Goal: Information Seeking & Learning: Check status

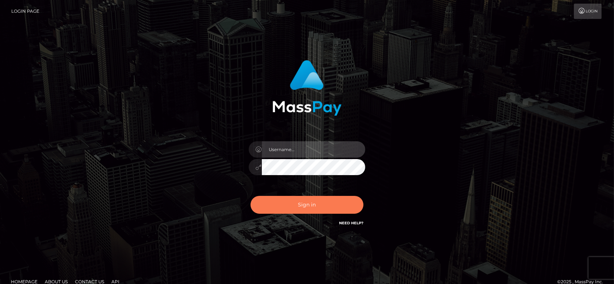
type input "fr.es"
click at [303, 202] on button "Sign in" at bounding box center [306, 205] width 113 height 18
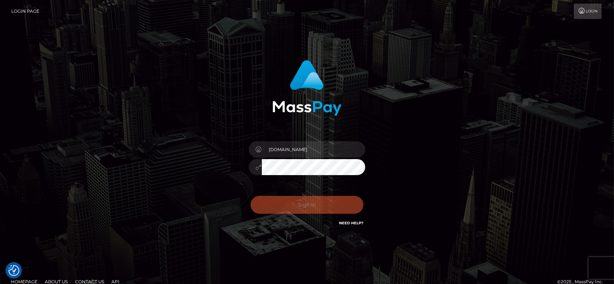
checkbox input "true"
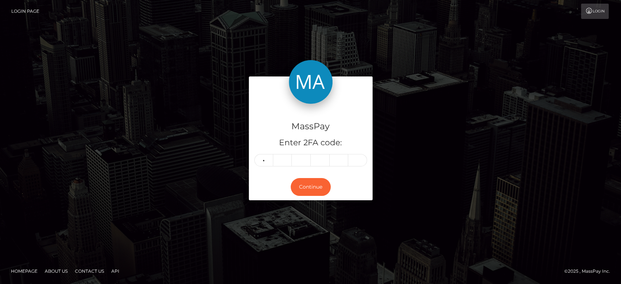
type input "3"
type input "9"
type input "7"
type input "1"
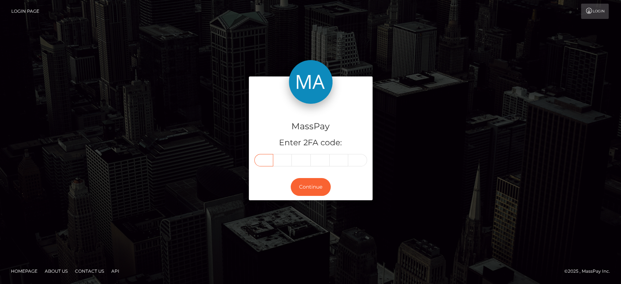
type input "3"
type input "9"
type input "7"
type input "1"
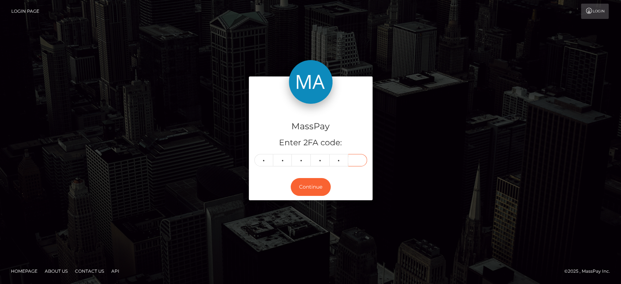
type input "9"
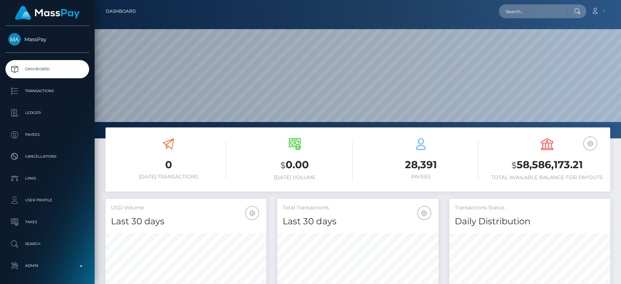
scroll to position [128, 161]
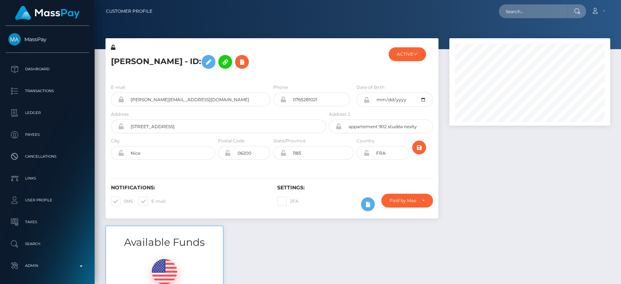
scroll to position [87, 161]
click at [409, 56] on button "ACTIVE" at bounding box center [407, 54] width 37 height 14
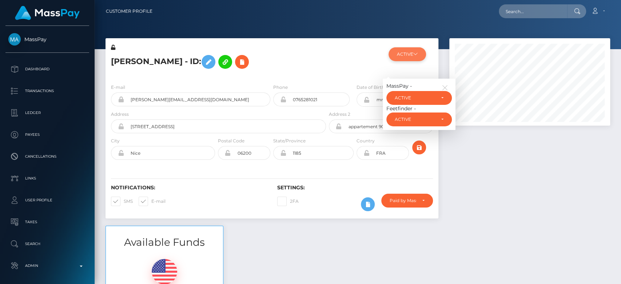
click at [409, 56] on button "ACTIVE" at bounding box center [407, 54] width 37 height 14
click at [446, 86] on icon "button" at bounding box center [445, 87] width 7 height 7
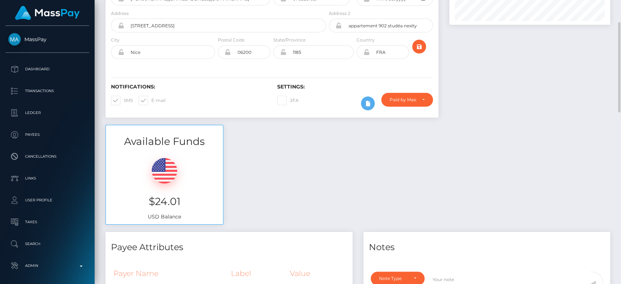
scroll to position [0, 0]
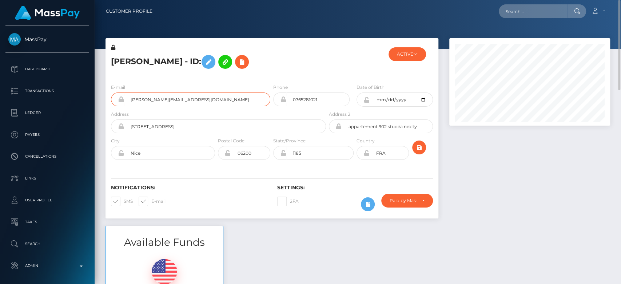
drag, startPoint x: 201, startPoint y: 103, endPoint x: 126, endPoint y: 106, distance: 75.0
click at [126, 106] on div "E-mail ragusa.giuanna@gmail.com" at bounding box center [189, 96] width 166 height 27
click at [520, 18] on div "Loading... Loading... Account Edit Profile Logout" at bounding box center [384, 11] width 452 height 15
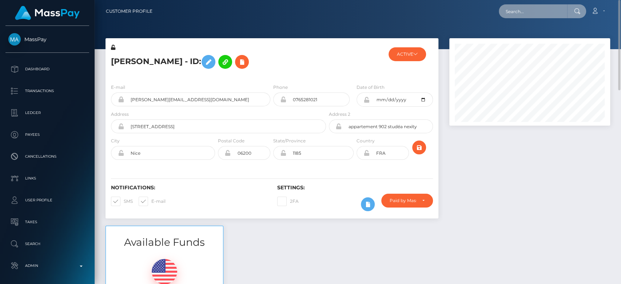
click at [519, 13] on input "text" at bounding box center [533, 11] width 68 height 14
paste input "[PERSON_NAME][EMAIL_ADDRESS][DOMAIN_NAME]"
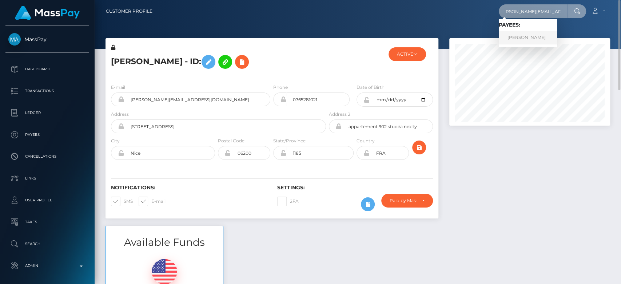
type input "ragusa.giuanna@gmail.com"
click at [530, 39] on link "Giuanna Marianna RAGUSA" at bounding box center [528, 37] width 58 height 13
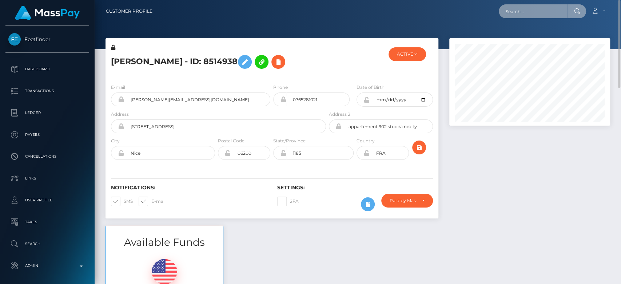
click at [535, 9] on input "text" at bounding box center [533, 11] width 68 height 14
paste input "[EMAIL_ADDRESS][DOMAIN_NAME]"
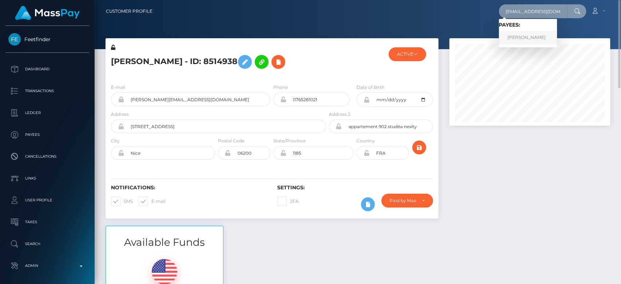
type input "[EMAIL_ADDRESS][DOMAIN_NAME]"
click at [527, 35] on link "[PERSON_NAME]" at bounding box center [528, 37] width 58 height 13
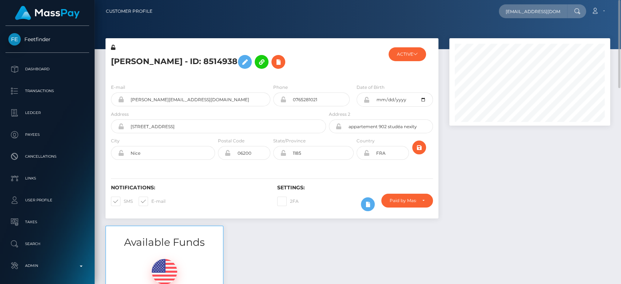
click at [412, 78] on div "ACTIVE MassPay - ACTIVE DEACTIVE CLOSED ACTIVE Feetfinder - ACTIVE" at bounding box center [410, 61] width 55 height 34
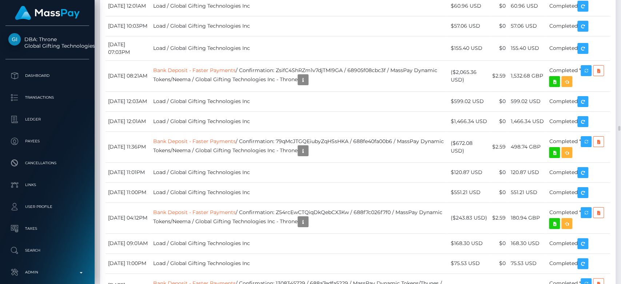
scroll to position [7387, 0]
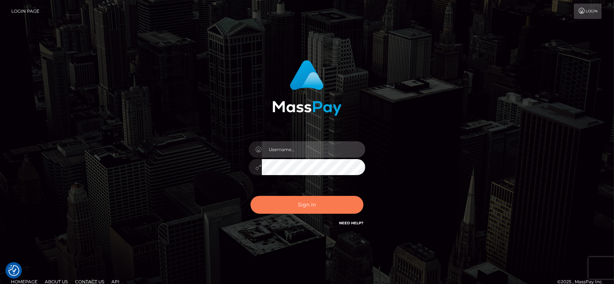
type input "fr.es"
click at [280, 200] on button "Sign in" at bounding box center [306, 205] width 113 height 18
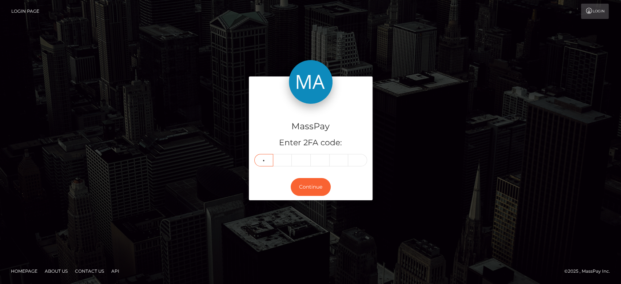
type input "4"
type input "1"
type input "7"
type input "9"
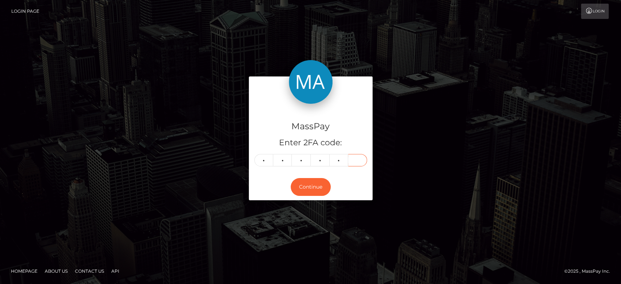
type input "1"
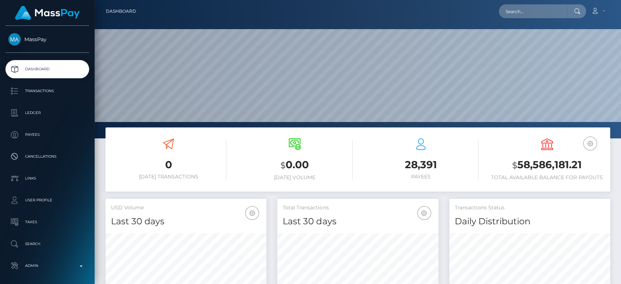
scroll to position [128, 161]
click at [526, 13] on input "text" at bounding box center [533, 11] width 68 height 14
paste input "kutthroatbarbi80@gmail.com"
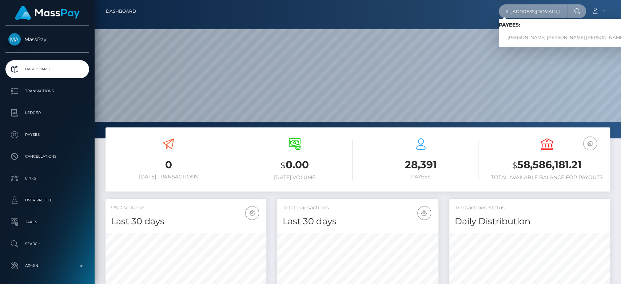
type input "kutthroatbarbi80@gmail.com"
click at [539, 33] on link "EMILY MEGAN NICKOLE SINGLETON" at bounding box center [566, 37] width 134 height 13
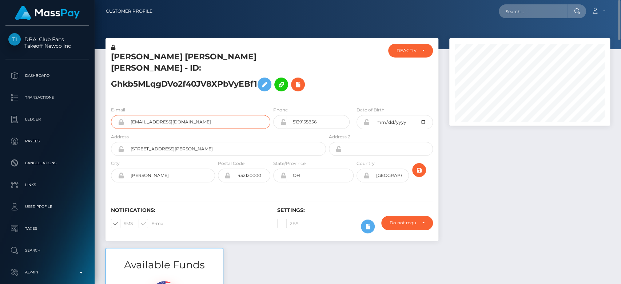
drag, startPoint x: 215, startPoint y: 113, endPoint x: 129, endPoint y: 118, distance: 86.0
click at [129, 118] on div "E-mail [EMAIL_ADDRESS][DOMAIN_NAME]" at bounding box center [189, 119] width 166 height 27
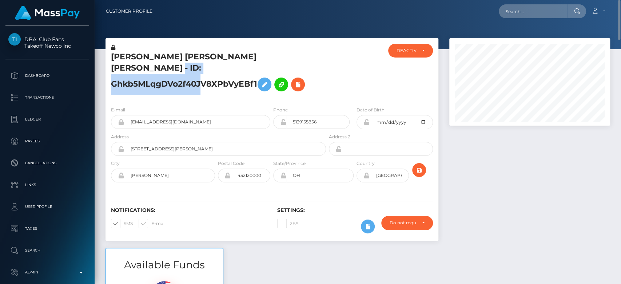
drag, startPoint x: 257, startPoint y: 71, endPoint x: 110, endPoint y: 77, distance: 146.4
click at [110, 77] on div "[PERSON_NAME] [PERSON_NAME] [PERSON_NAME] - ID: Ghkb5MLqgDVo2f40JV8XPbVyEBf1" at bounding box center [217, 72] width 222 height 57
copy h5 "Ghkb5MLqgDVo2f40JV8XPbVyEBf1"
click at [257, 71] on h5 "EMILY MEGAN NICKOLE SINGLETON - ID: Ghkb5MLqgDVo2f40JV8XPbVyEBf1" at bounding box center [216, 73] width 211 height 44
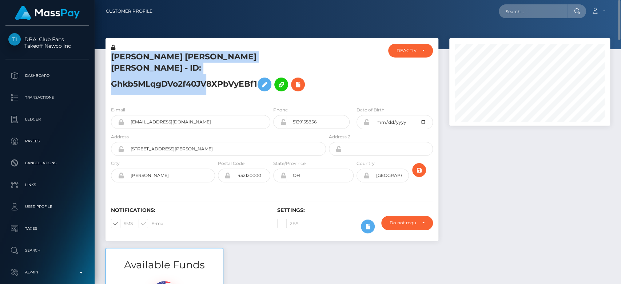
drag, startPoint x: 257, startPoint y: 71, endPoint x: 116, endPoint y: 58, distance: 141.5
click at [116, 58] on h5 "EMILY MEGAN NICKOLE SINGLETON - ID: Ghkb5MLqgDVo2f40JV8XPbVyEBf1" at bounding box center [216, 73] width 211 height 44
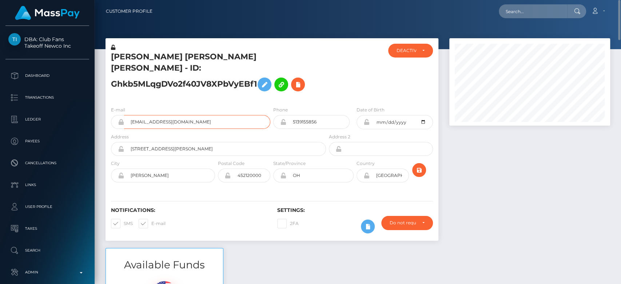
click at [203, 115] on input "kutthroatbarbi80@gmail.com" at bounding box center [197, 122] width 146 height 14
drag, startPoint x: 203, startPoint y: 110, endPoint x: 130, endPoint y: 118, distance: 73.6
click at [130, 118] on div "E-mail kutthroatbarbi80@gmail.com" at bounding box center [189, 119] width 166 height 27
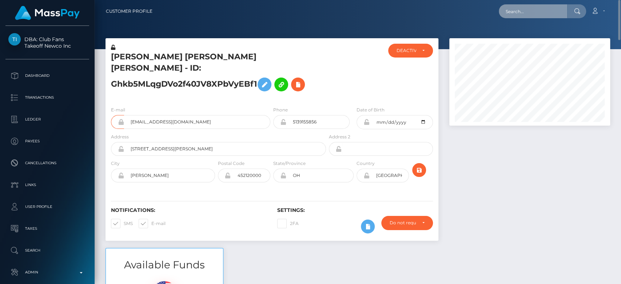
click at [532, 8] on input "text" at bounding box center [533, 11] width 68 height 14
paste input "[EMAIL_ADDRESS][DOMAIN_NAME]"
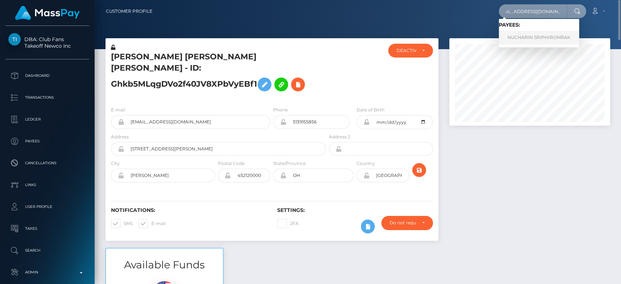
type input "[EMAIL_ADDRESS][DOMAIN_NAME]"
click at [538, 40] on link "NUCHARIN SRIPHIROMRAK" at bounding box center [539, 37] width 80 height 13
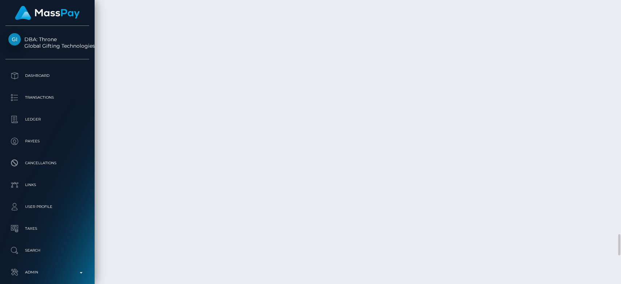
scroll to position [87, 161]
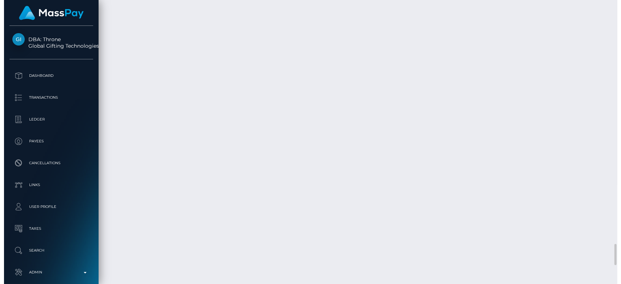
scroll to position [3221, 0]
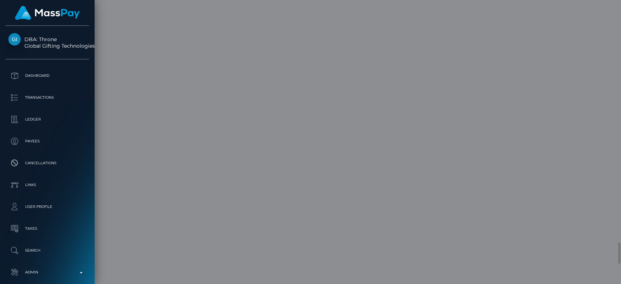
scroll to position [87, 161]
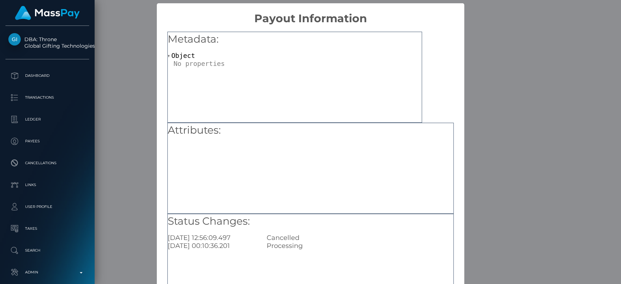
click at [456, 81] on div "Metadata: Object Attributes: Status Changes: 2025-08-27 12:56:09.497 Cancelled …" at bounding box center [311, 165] width 308 height 281
click at [466, 128] on div "× Payout Information Metadata: Object Attributes: Status Changes: 2025-08-27 12…" at bounding box center [310, 142] width 621 height 284
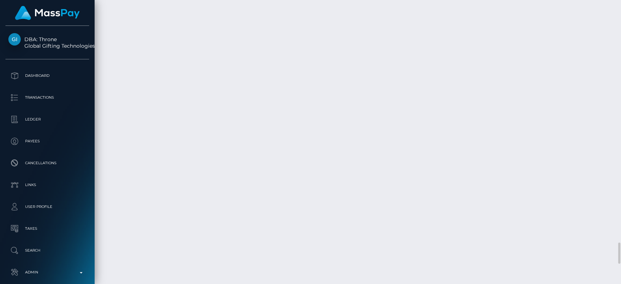
drag, startPoint x: 107, startPoint y: 67, endPoint x: 586, endPoint y: 125, distance: 482.1
copy tbody "September 9, 2025 10:10PM KASIKORNBANK PUBLIC COMPANY LIMITED (KBANK) / 68c0430…"
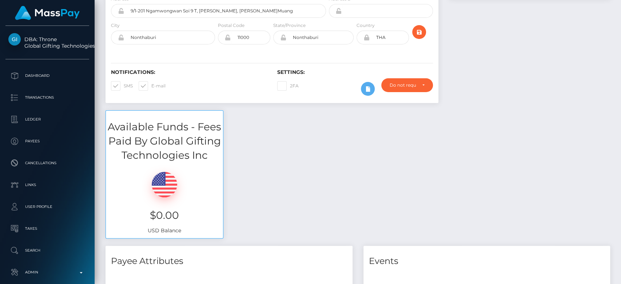
scroll to position [0, 0]
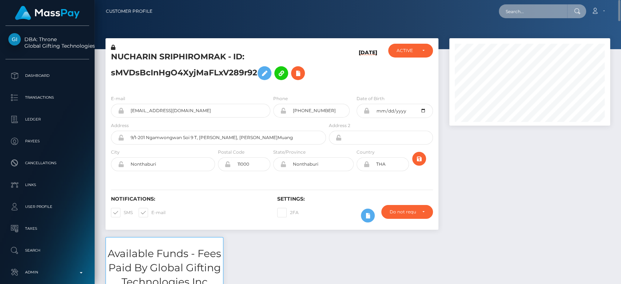
click at [525, 13] on input "text" at bounding box center [533, 11] width 68 height 14
paste input "[EMAIL_ADDRESS][DOMAIN_NAME]"
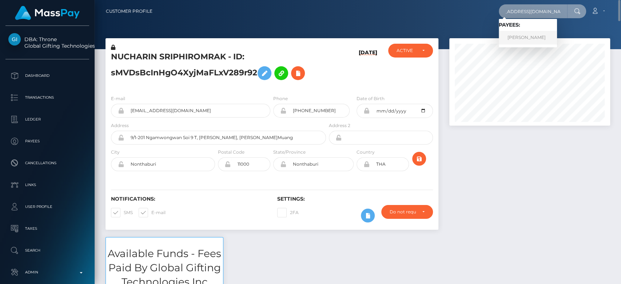
type input "[EMAIL_ADDRESS][DOMAIN_NAME]"
click at [522, 36] on link "camila brito" at bounding box center [528, 37] width 58 height 13
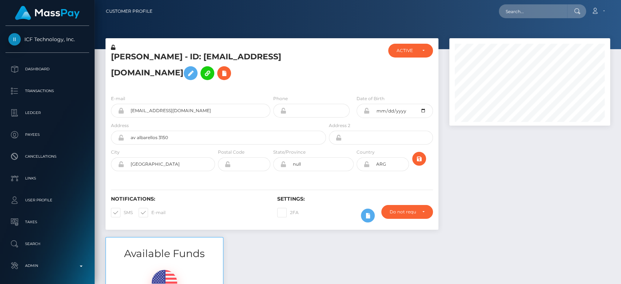
scroll to position [87, 161]
click at [496, 170] on div at bounding box center [530, 137] width 172 height 199
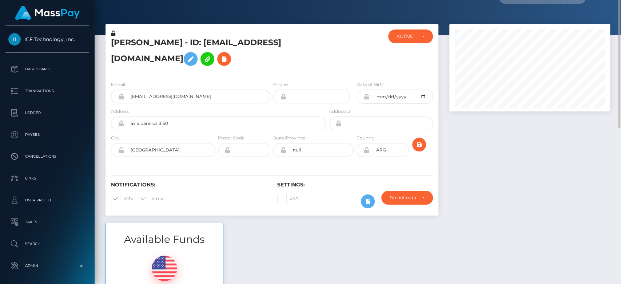
scroll to position [0, 0]
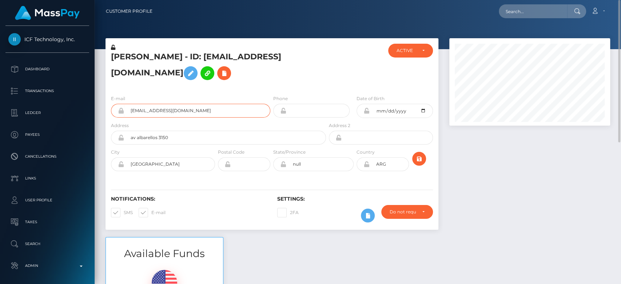
drag, startPoint x: 211, startPoint y: 114, endPoint x: 121, endPoint y: 118, distance: 90.7
click at [121, 118] on div "E-mail [EMAIL_ADDRESS][DOMAIN_NAME]" at bounding box center [189, 108] width 166 height 27
click at [528, 4] on input "text" at bounding box center [533, 11] width 68 height 14
paste input "[EMAIL_ADDRESS][DOMAIN_NAME]"
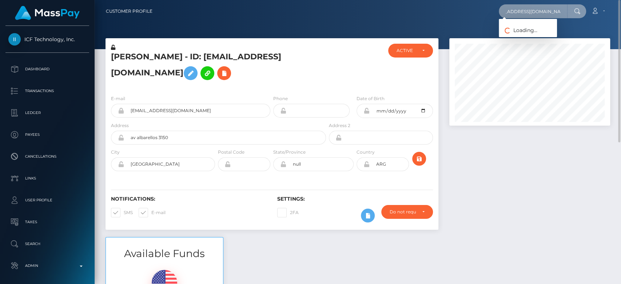
type input "[EMAIL_ADDRESS][DOMAIN_NAME]"
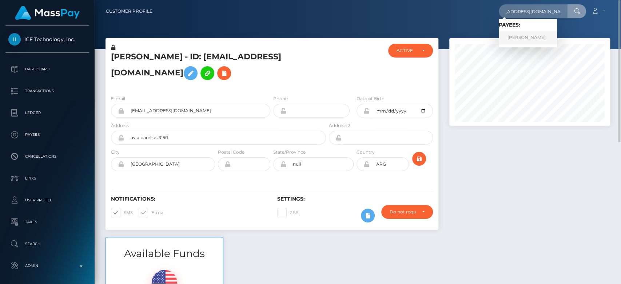
click at [535, 33] on link "[PERSON_NAME]" at bounding box center [528, 37] width 58 height 13
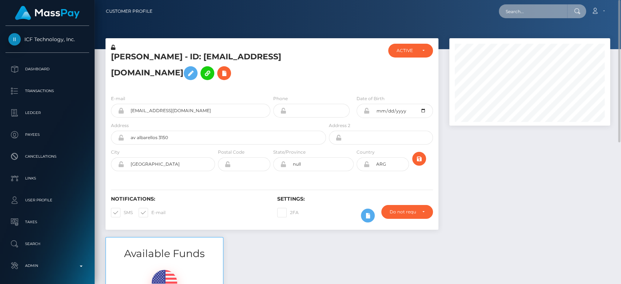
click at [529, 16] on input "text" at bounding box center [533, 11] width 68 height 14
paste input "[EMAIL_ADDRESS][DOMAIN_NAME]"
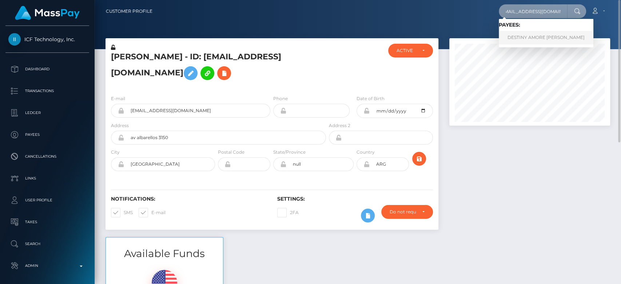
type input "[EMAIL_ADDRESS][DOMAIN_NAME]"
click at [532, 36] on link "DESTINY AMORE [PERSON_NAME]" at bounding box center [546, 37] width 95 height 13
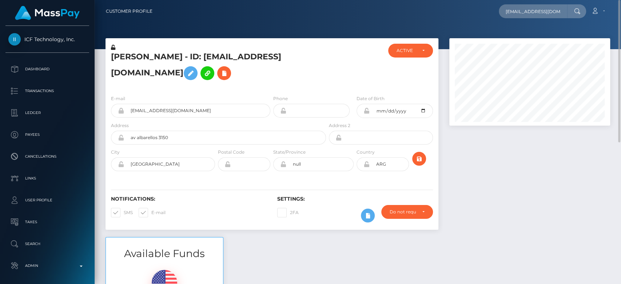
click at [502, 187] on div at bounding box center [530, 137] width 172 height 199
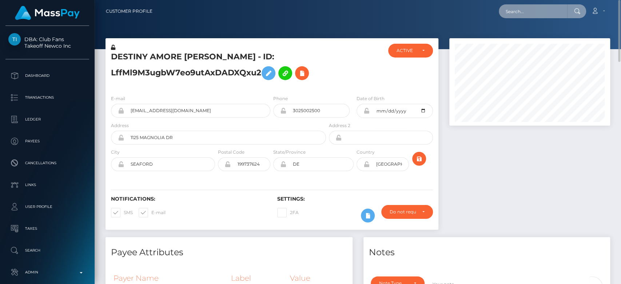
click at [539, 9] on input "text" at bounding box center [533, 11] width 68 height 14
paste input "[EMAIL_ADDRESS][DOMAIN_NAME]"
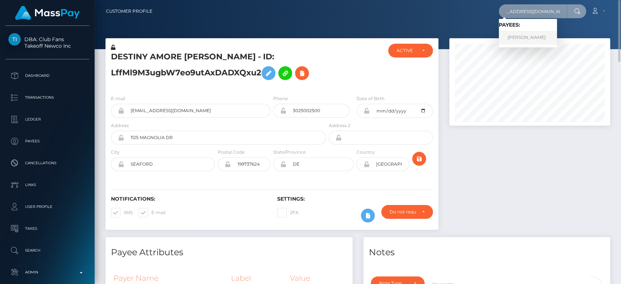
type input "[EMAIL_ADDRESS][DOMAIN_NAME]"
click at [539, 36] on link "Damaris Achieng Odera" at bounding box center [528, 37] width 58 height 13
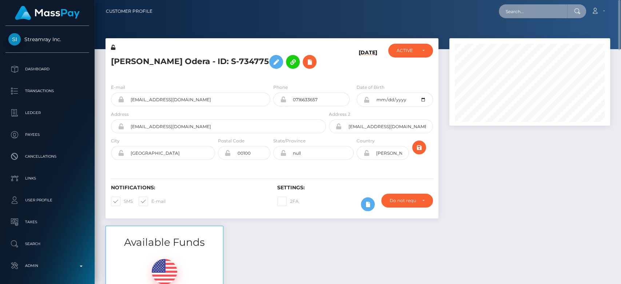
paste input "[EMAIL_ADDRESS][DOMAIN_NAME]"
click at [524, 13] on input "[EMAIL_ADDRESS][DOMAIN_NAME]" at bounding box center [533, 11] width 68 height 14
type input "[EMAIL_ADDRESS][DOMAIN_NAME]"
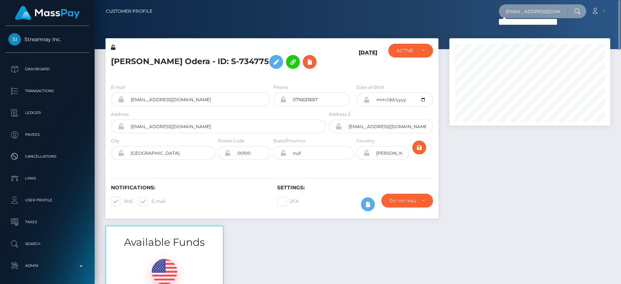
click at [532, 13] on input "[EMAIL_ADDRESS][DOMAIN_NAME]" at bounding box center [533, 11] width 68 height 14
paste input "MSPa725e873d371800"
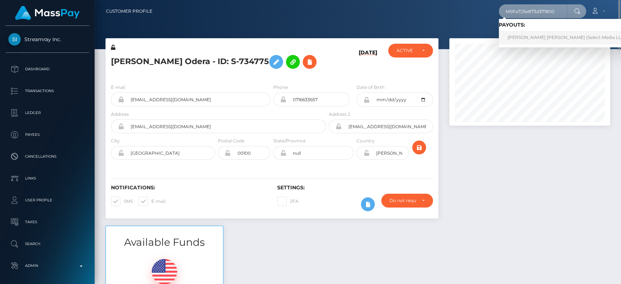
type input "MSPa725e873d371800"
click at [538, 38] on link "Gino Gabriel Bruna Santiago (Select Media LLC - )" at bounding box center [569, 37] width 140 height 13
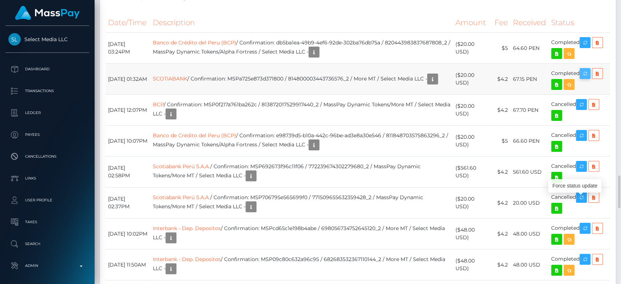
scroll to position [87, 161]
click at [588, 78] on icon "button" at bounding box center [585, 73] width 9 height 9
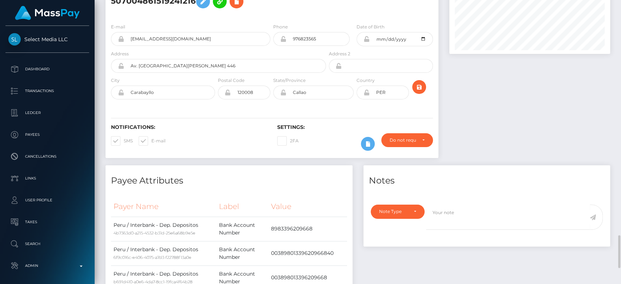
scroll to position [0, 0]
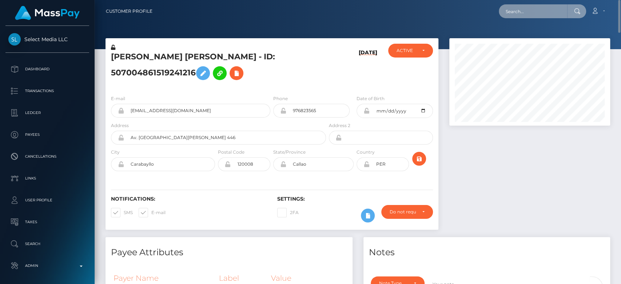
paste input "[EMAIL_ADDRESS][PERSON_NAME][DOMAIN_NAME]"
click at [529, 14] on input "text" at bounding box center [533, 11] width 68 height 14
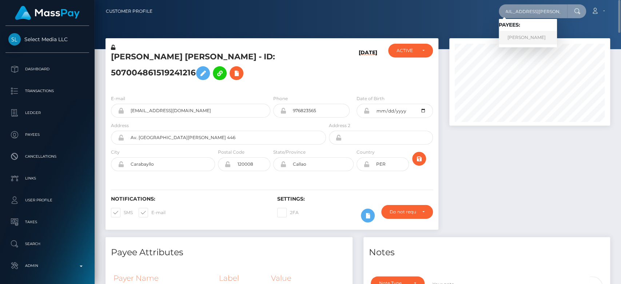
type input "[EMAIL_ADDRESS][PERSON_NAME][DOMAIN_NAME]"
click at [530, 39] on link "Kristina Jurackova" at bounding box center [528, 37] width 58 height 13
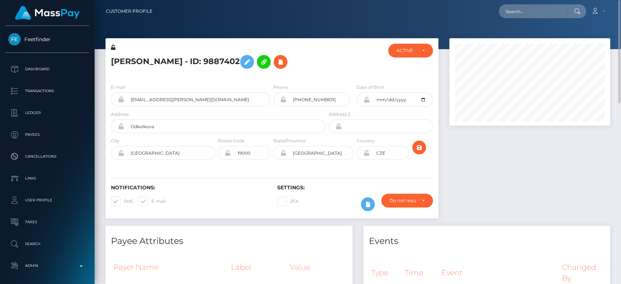
click at [151, 200] on span at bounding box center [151, 200] width 0 height 5
click at [151, 200] on input "E-mail" at bounding box center [153, 199] width 5 height 5
checkbox input "false"
click at [124, 199] on span at bounding box center [124, 200] width 0 height 5
click at [124, 199] on input "SMS" at bounding box center [126, 199] width 5 height 5
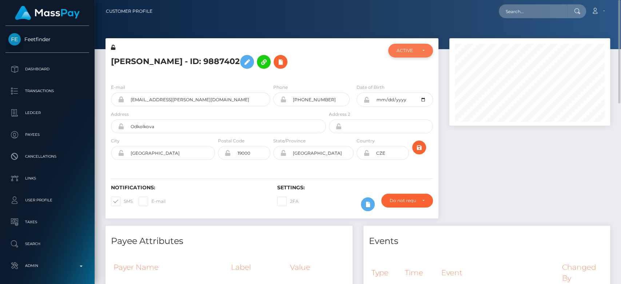
checkbox input "false"
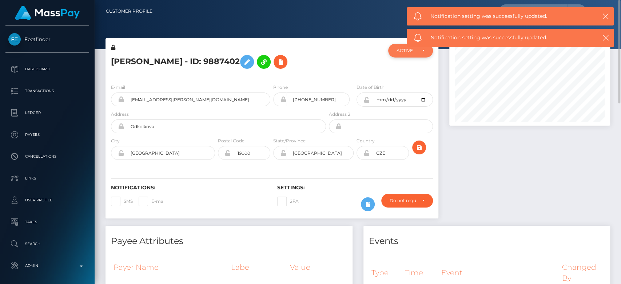
click at [402, 53] on div "ACTIVE" at bounding box center [406, 51] width 19 height 6
click at [406, 99] on span "CLOSED" at bounding box center [406, 101] width 19 height 7
select select "CLOSED"
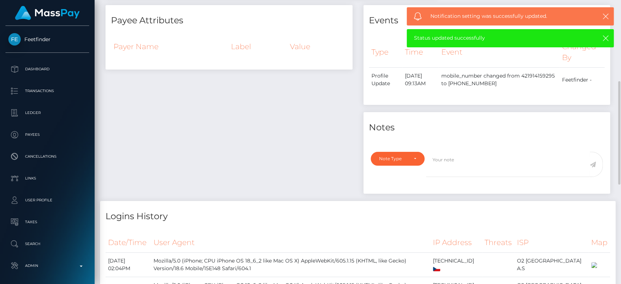
scroll to position [221, 0]
click at [409, 159] on div "Note Type" at bounding box center [397, 158] width 37 height 6
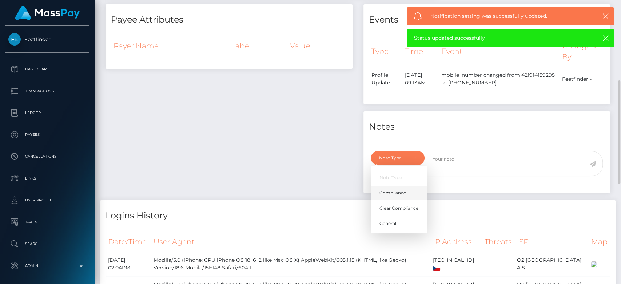
scroll to position [87, 161]
click at [391, 224] on span "General" at bounding box center [388, 224] width 17 height 7
select select "GENERAL"
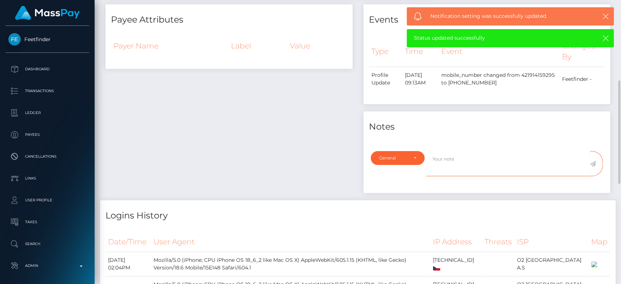
click at [449, 162] on textarea at bounding box center [508, 163] width 164 height 25
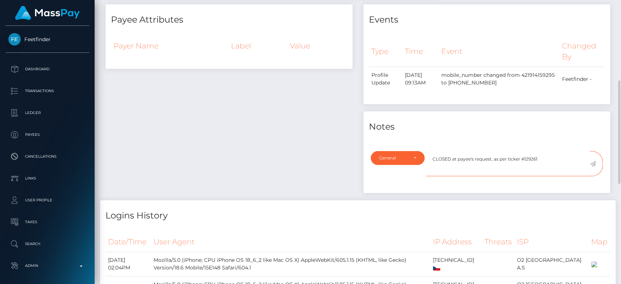
type textarea "CLOSED at payee's request, as per ticker #129261"
click at [594, 162] on icon at bounding box center [593, 164] width 6 height 6
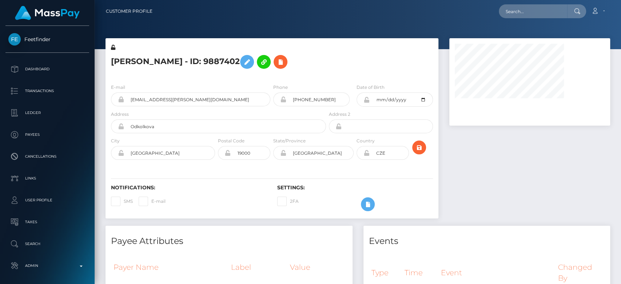
click at [498, 165] on div at bounding box center [530, 131] width 172 height 187
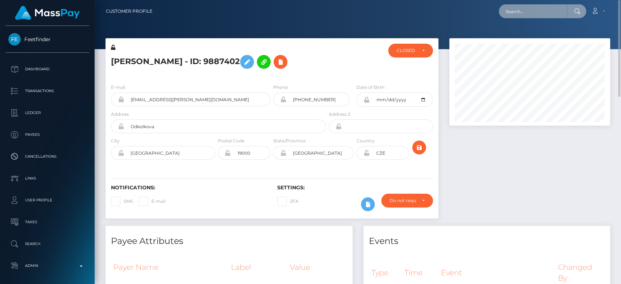
paste input "[EMAIL_ADDRESS][DOMAIN_NAME]"
click at [542, 8] on input "text" at bounding box center [533, 11] width 68 height 14
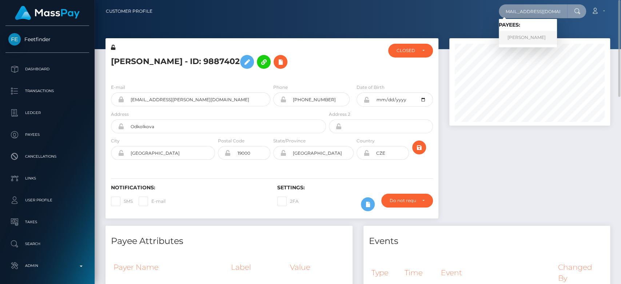
type input "[EMAIL_ADDRESS][DOMAIN_NAME]"
click at [547, 34] on link "[PERSON_NAME]" at bounding box center [528, 37] width 58 height 13
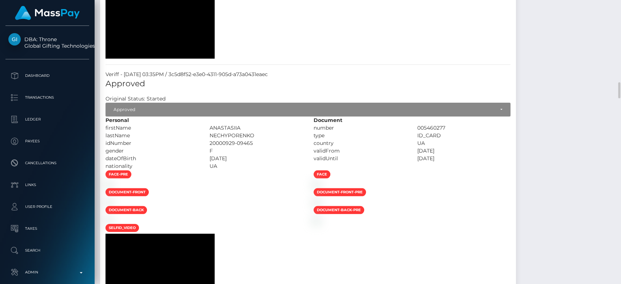
scroll to position [1410, 0]
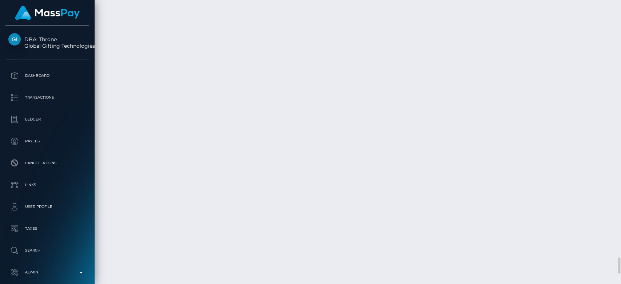
scroll to position [87, 161]
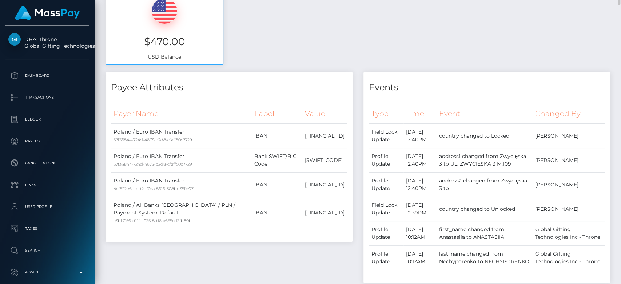
scroll to position [0, 0]
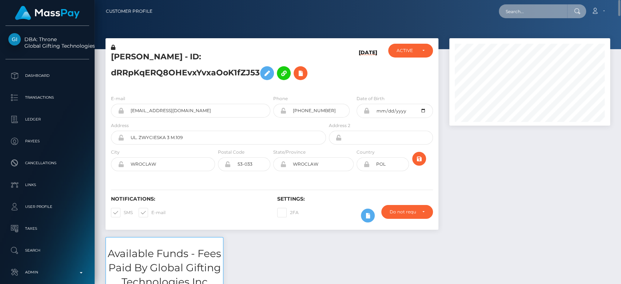
click at [520, 13] on input "text" at bounding box center [533, 11] width 68 height 14
paste input "[EMAIL_ADDRESS][DOMAIN_NAME]"
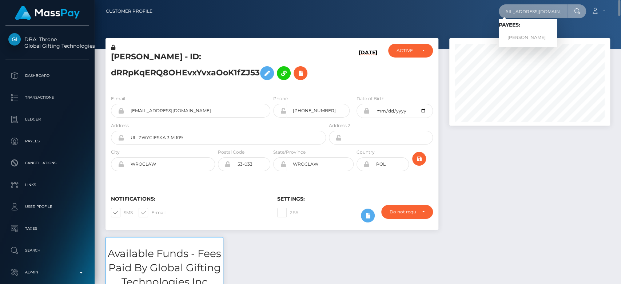
type input "[EMAIL_ADDRESS][DOMAIN_NAME]"
click at [527, 36] on link "THOMAS ANTHONY METCALF" at bounding box center [528, 37] width 58 height 13
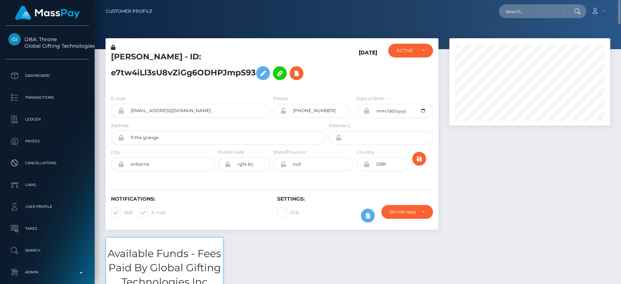
click at [151, 211] on span at bounding box center [151, 212] width 0 height 5
click at [151, 211] on input "E-mail" at bounding box center [153, 210] width 5 height 5
checkbox input "false"
click at [124, 212] on span at bounding box center [124, 212] width 0 height 5
click at [124, 212] on input "SMS" at bounding box center [126, 210] width 5 height 5
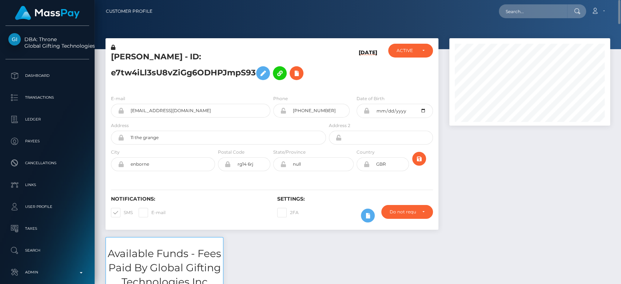
checkbox input "false"
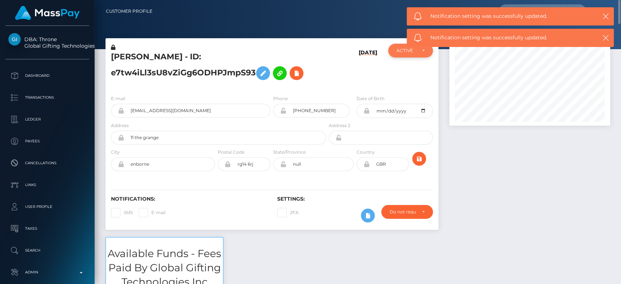
click at [399, 48] on div "ACTIVE" at bounding box center [406, 51] width 19 height 6
click at [402, 102] on span "CLOSED" at bounding box center [406, 101] width 19 height 7
select select "CLOSED"
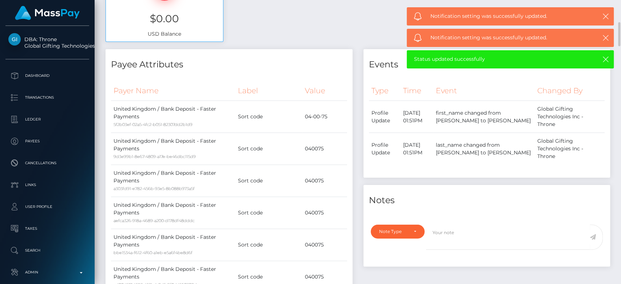
scroll to position [341, 0]
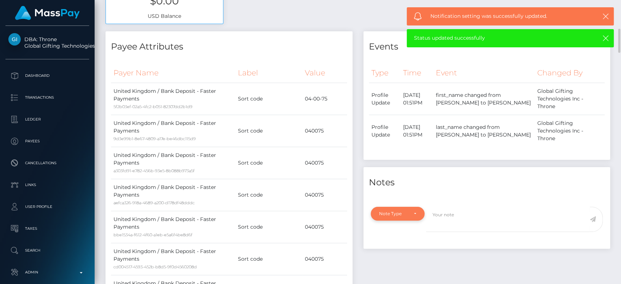
click at [421, 207] on div "Note Type" at bounding box center [398, 214] width 54 height 14
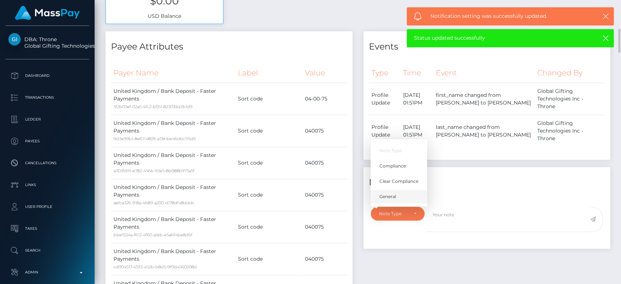
click at [392, 193] on span "General" at bounding box center [388, 196] width 17 height 7
select select "GENERAL"
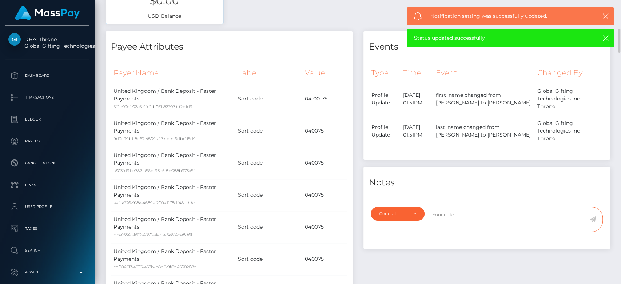
click at [440, 207] on textarea at bounding box center [508, 219] width 164 height 25
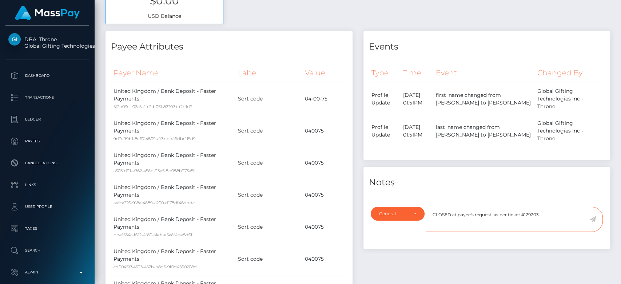
type textarea "CLOSED at payee's request, as per ticket #129203"
click at [594, 216] on icon at bounding box center [593, 219] width 6 height 6
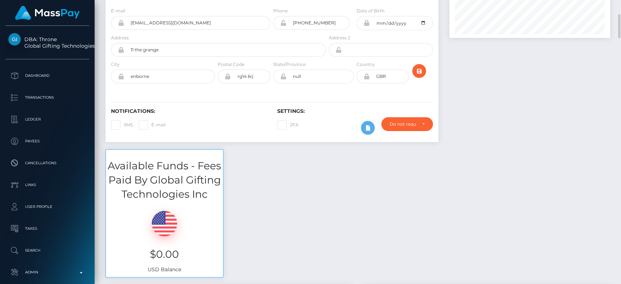
scroll to position [0, 0]
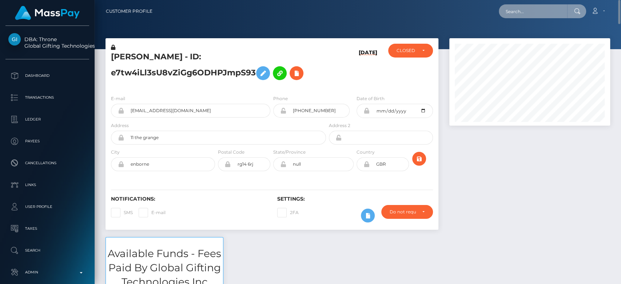
click at [545, 12] on input "text" at bounding box center [533, 11] width 68 height 14
paste input "corkersgroundcare@yahoo.com"
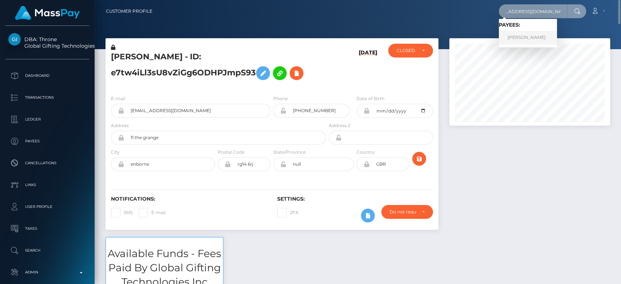
type input "corkersgroundcare@yahoo.com"
click at [536, 32] on link "BENJAMIN ROBERT CORKER" at bounding box center [528, 37] width 58 height 13
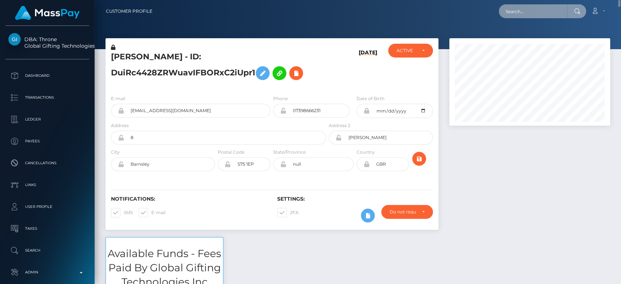
click at [525, 8] on input "text" at bounding box center [533, 11] width 68 height 14
paste input "[EMAIL_ADDRESS][DOMAIN_NAME]"
type input "minhgia625@gmail.com"
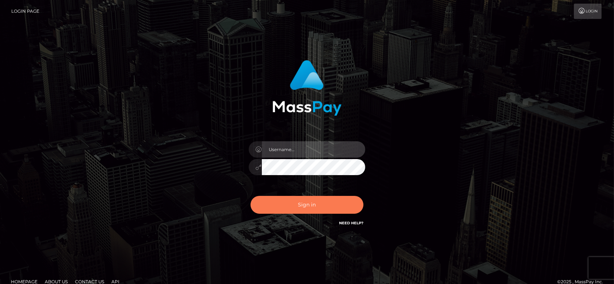
type input "fr.es"
click at [309, 207] on button "Sign in" at bounding box center [306, 205] width 113 height 18
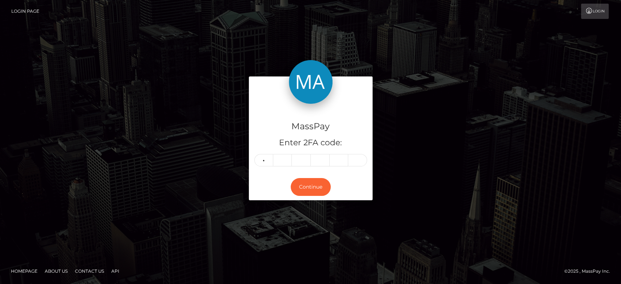
type input "1"
type input "4"
type input "9"
type input "3"
type input "1"
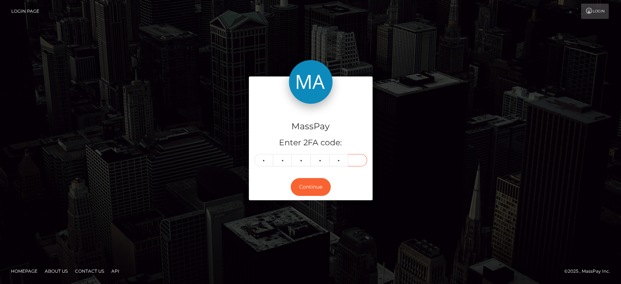
type input "7"
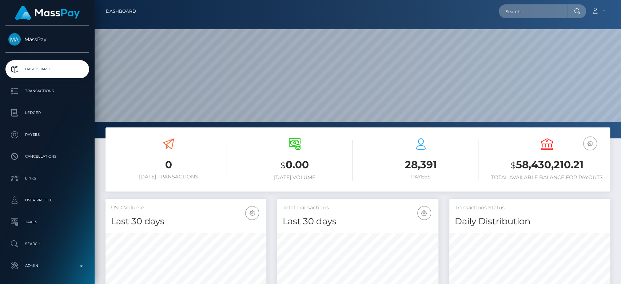
scroll to position [128, 161]
click at [521, 13] on input "text" at bounding box center [533, 11] width 68 height 14
paste input "[EMAIL_ADDRESS][DOMAIN_NAME]"
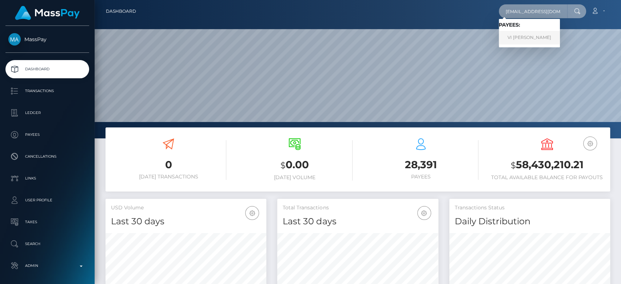
type input "[EMAIL_ADDRESS][DOMAIN_NAME]"
click at [520, 34] on link "VI [PERSON_NAME]" at bounding box center [529, 37] width 61 height 13
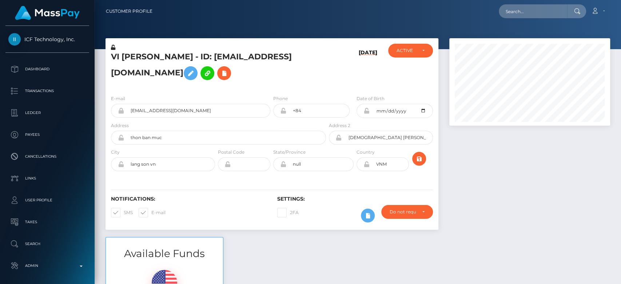
scroll to position [87, 161]
click at [198, 67] on button at bounding box center [191, 73] width 14 height 14
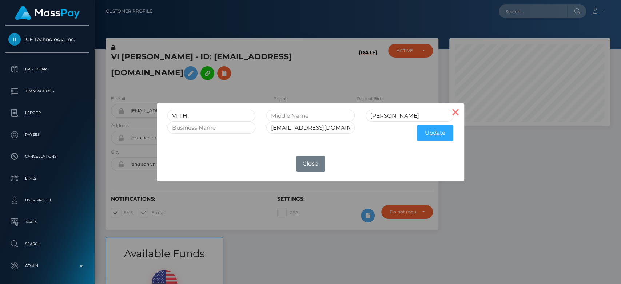
click at [455, 108] on button "×" at bounding box center [455, 111] width 17 height 17
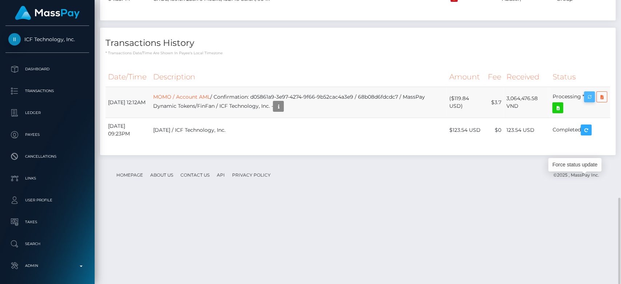
click at [590, 102] on icon "button" at bounding box center [589, 96] width 9 height 9
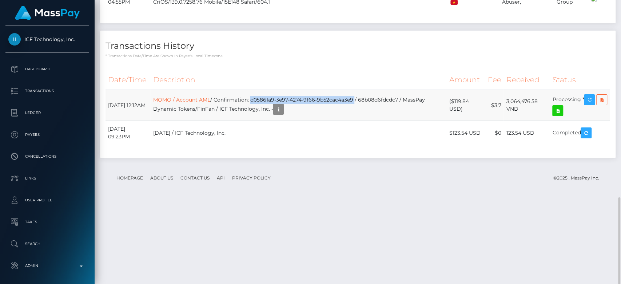
drag, startPoint x: 264, startPoint y: 183, endPoint x: 367, endPoint y: 185, distance: 102.6
click at [367, 121] on td "MOMO / Account AML / Confirmation: d05861a9-3e97-4274-9f66-9b52cac4a3e9 / 68b08…" at bounding box center [298, 105] width 296 height 31
copy td "d05861a9-3e97-4274-9f66-9b52cac4a3e9"
click at [590, 104] on icon "button" at bounding box center [589, 99] width 9 height 9
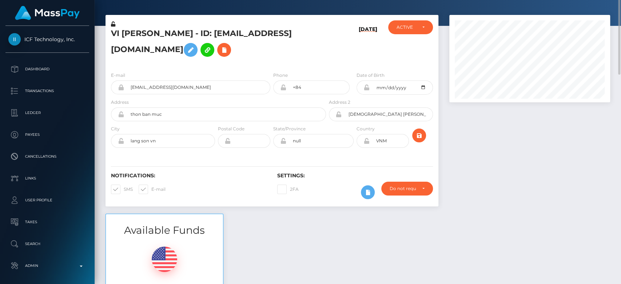
scroll to position [0, 0]
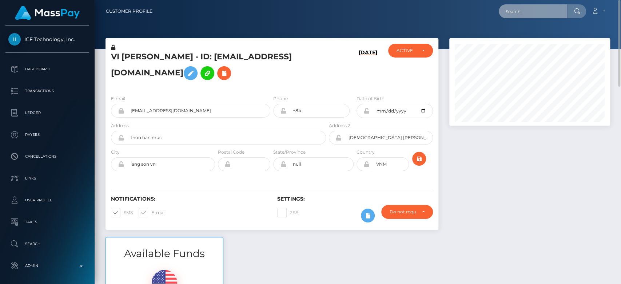
click at [534, 14] on input "text" at bounding box center [533, 11] width 68 height 14
paste input "amol2901.smitta@gmail.com"
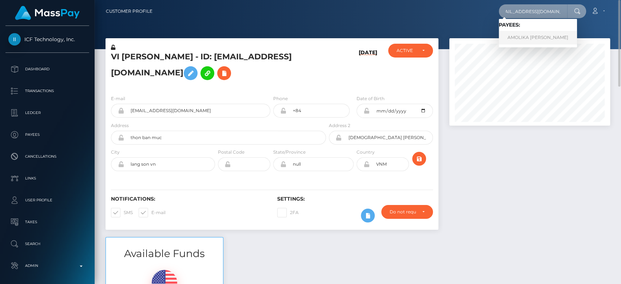
type input "amol2901.smitta@gmail.com"
click at [536, 36] on link "AMOLIKA HARI IYENGAR" at bounding box center [538, 37] width 78 height 13
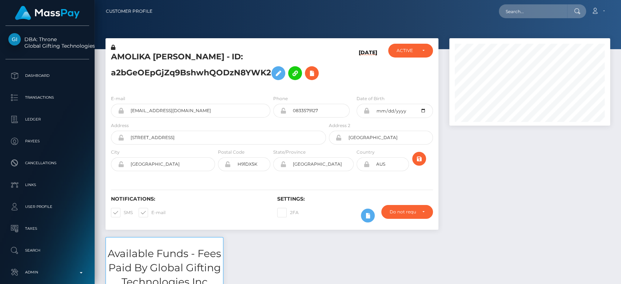
scroll to position [87, 161]
click at [320, 209] on div "2FA" at bounding box center [313, 215] width 83 height 21
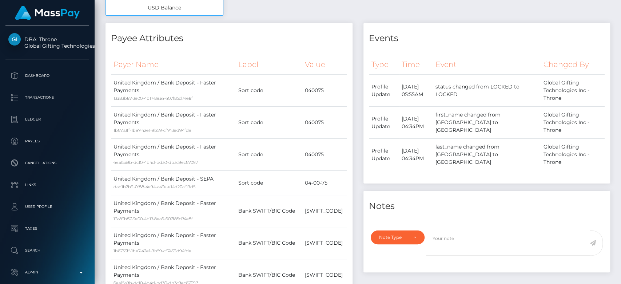
scroll to position [0, 0]
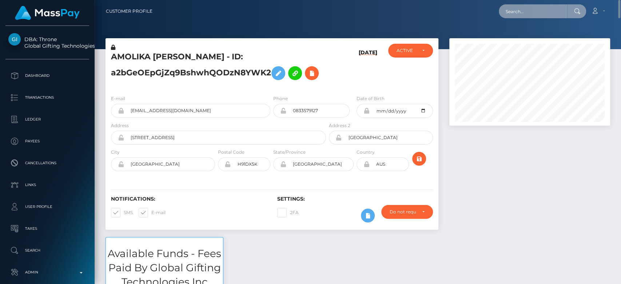
click at [526, 13] on input "text" at bounding box center [533, 11] width 68 height 14
paste input "[EMAIL_ADDRESS][DOMAIN_NAME]"
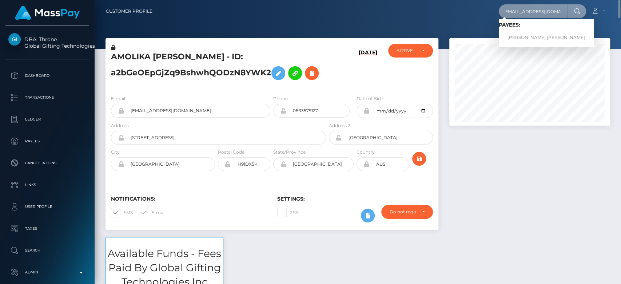
type input "[EMAIL_ADDRESS][DOMAIN_NAME]"
click at [535, 31] on link "NICKLAS OLIVER JENSEN" at bounding box center [546, 37] width 95 height 13
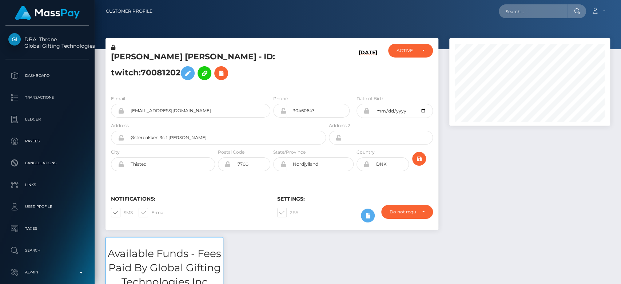
scroll to position [87, 161]
click at [508, 173] on div at bounding box center [530, 137] width 172 height 199
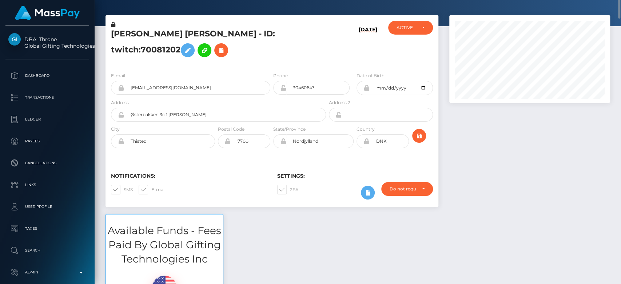
scroll to position [0, 0]
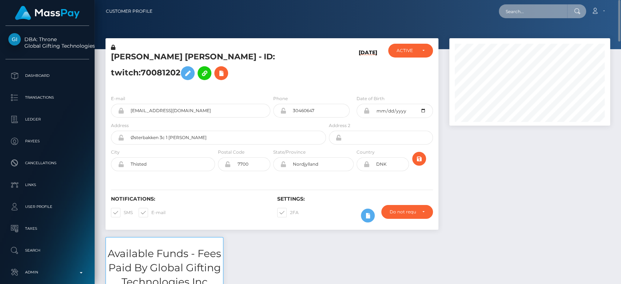
paste input "1336074575"
click at [537, 12] on input "1336074575" at bounding box center [533, 11] width 68 height 14
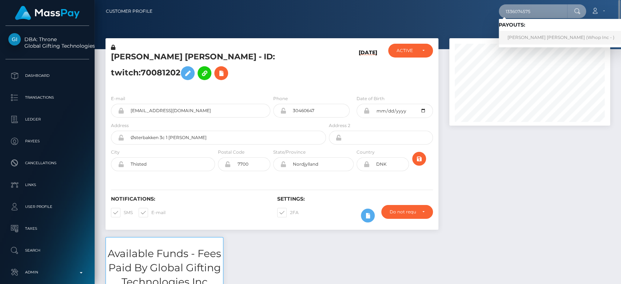
type input "1336074575"
click at [531, 36] on link "[PERSON_NAME] [PERSON_NAME] (Whop Inc - )" at bounding box center [561, 37] width 124 height 13
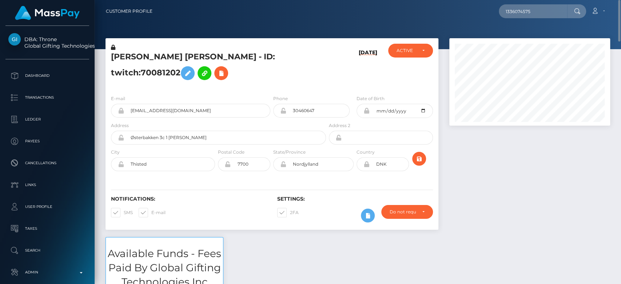
click at [490, 186] on div at bounding box center [530, 137] width 172 height 199
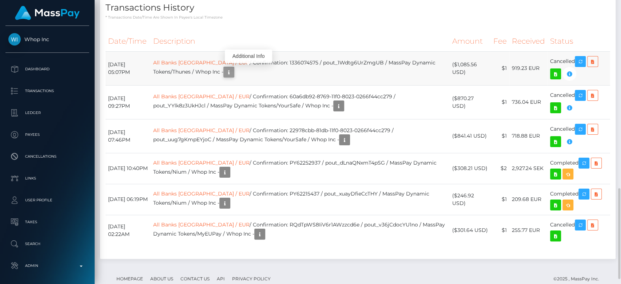
scroll to position [87, 161]
click at [233, 70] on icon "button" at bounding box center [229, 72] width 9 height 9
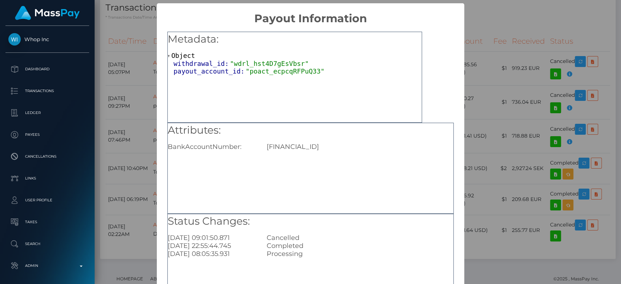
click at [145, 49] on div "× Payout Information Metadata: Object withdrawal_id: "wdrl_hst4D7gEsVbsr" payou…" at bounding box center [310, 142] width 621 height 284
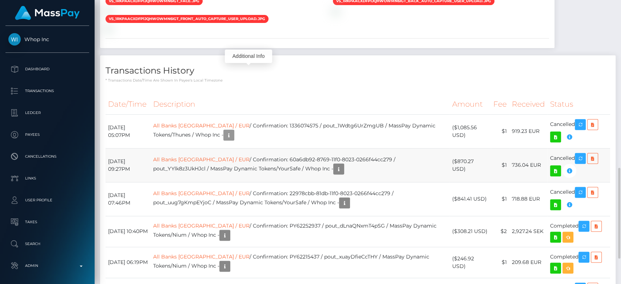
scroll to position [524, 0]
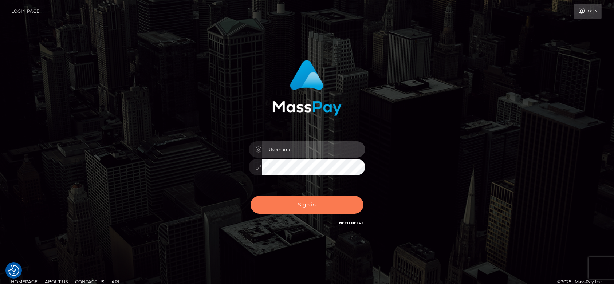
type input "[DOMAIN_NAME]"
click at [303, 202] on button "Sign in" at bounding box center [306, 205] width 113 height 18
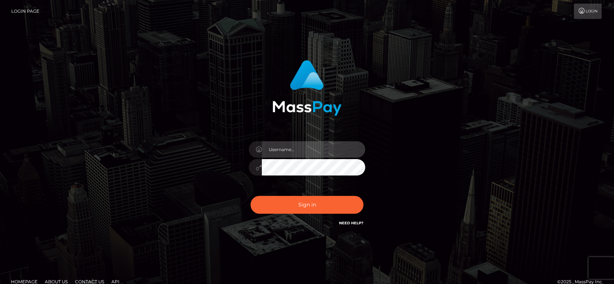
type input "[DOMAIN_NAME]"
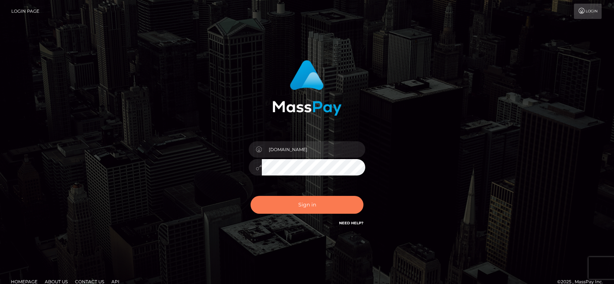
click at [297, 203] on button "Sign in" at bounding box center [306, 205] width 113 height 18
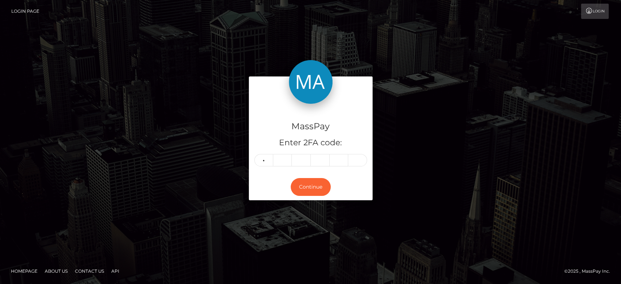
type input "4"
type input "3"
type input "1"
type input "4"
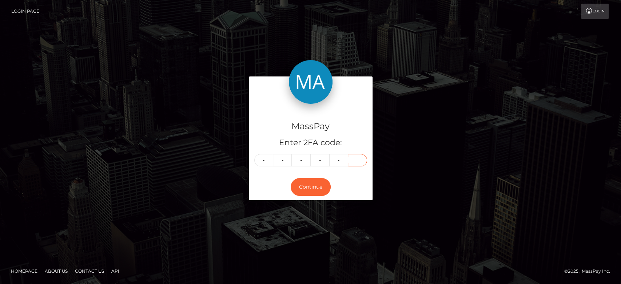
type input "6"
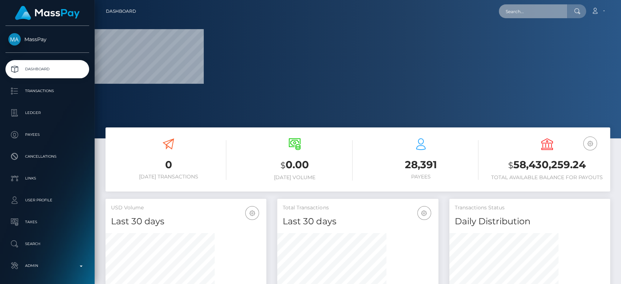
click at [525, 12] on input "text" at bounding box center [533, 11] width 68 height 14
paste input "daniellemltn1234@mail.com"
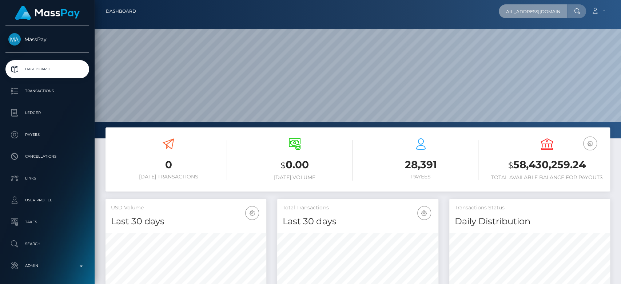
scroll to position [128, 161]
type input "daniellemltn1234@mail.com"
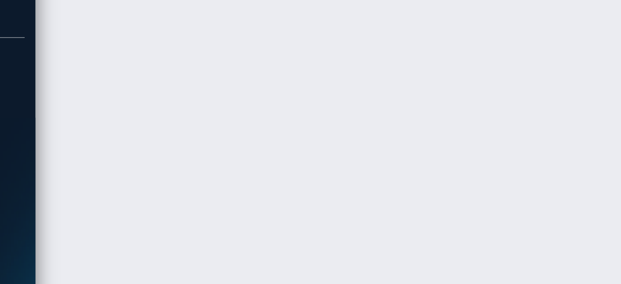
scroll to position [3008, 0]
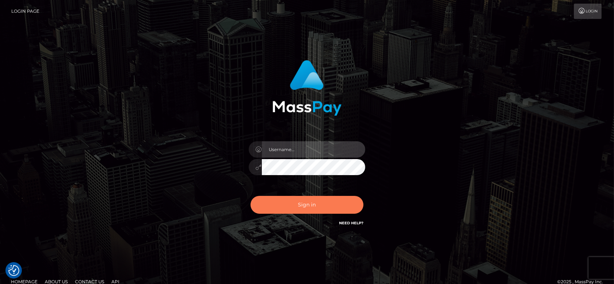
type input "fr.es"
click at [308, 211] on button "Sign in" at bounding box center [306, 205] width 113 height 18
type input "[DOMAIN_NAME]"
click at [295, 204] on button "Sign in" at bounding box center [306, 205] width 113 height 18
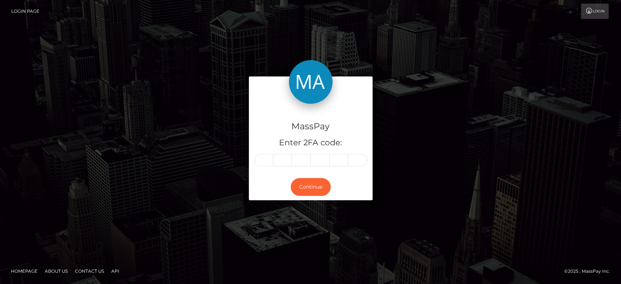
click at [265, 162] on input "text" at bounding box center [263, 160] width 19 height 12
type input "3"
type input "8"
type input "6"
type input "0"
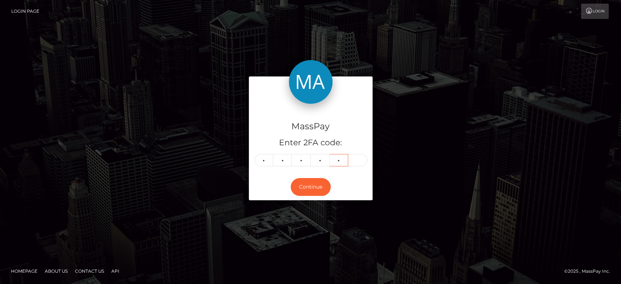
type input "6"
type input "2"
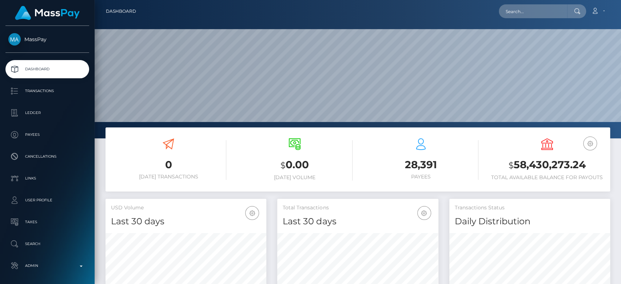
scroll to position [128, 161]
click at [528, 14] on input "text" at bounding box center [533, 11] width 68 height 14
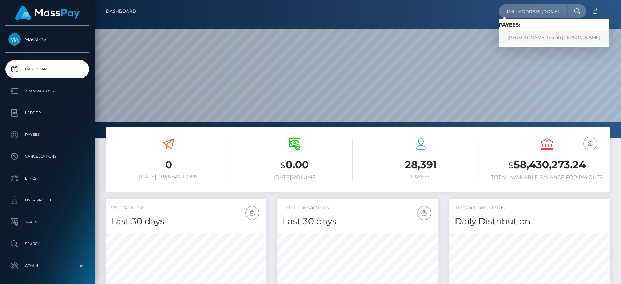
type input "autumnfox823@gmail.com"
click at [526, 36] on link "Ashley-mackenzie Ocean Crissinger" at bounding box center [554, 37] width 110 height 13
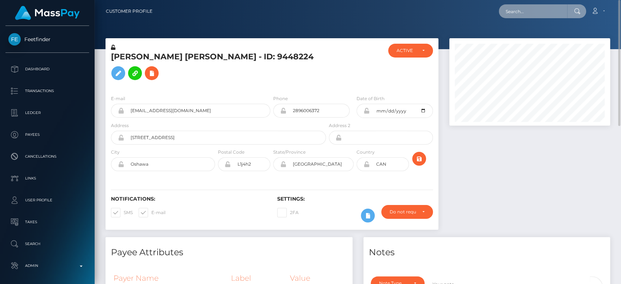
click at [515, 12] on input "text" at bounding box center [533, 11] width 68 height 14
paste input "b160f4e594304b83a55ffca8311b3680"
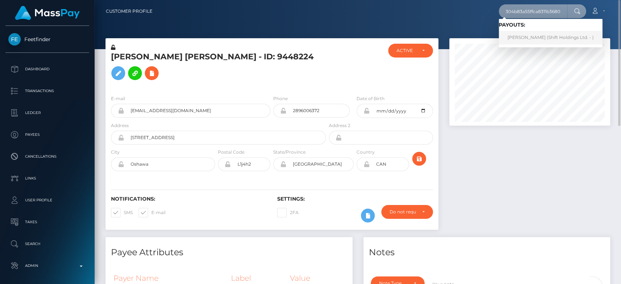
type input "b160f4e594304b83a55ffca8311b3680"
click at [543, 36] on link "Erotika Silva (Shift Holdings Ltd. - )" at bounding box center [551, 37] width 104 height 13
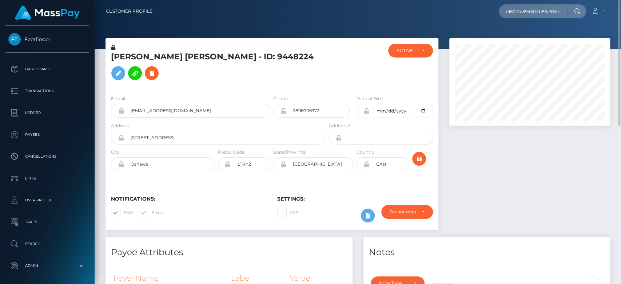
click at [512, 172] on div at bounding box center [530, 137] width 172 height 199
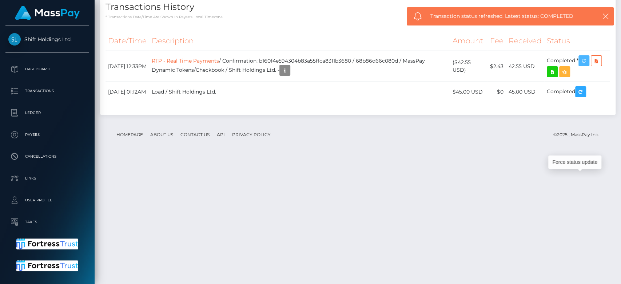
scroll to position [87, 161]
